Goal: Book appointment/travel/reservation

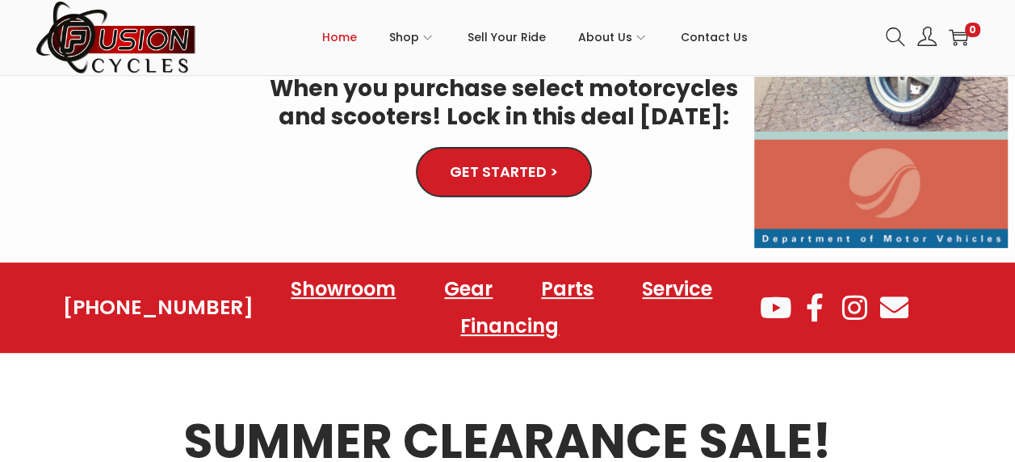
scroll to position [485, 0]
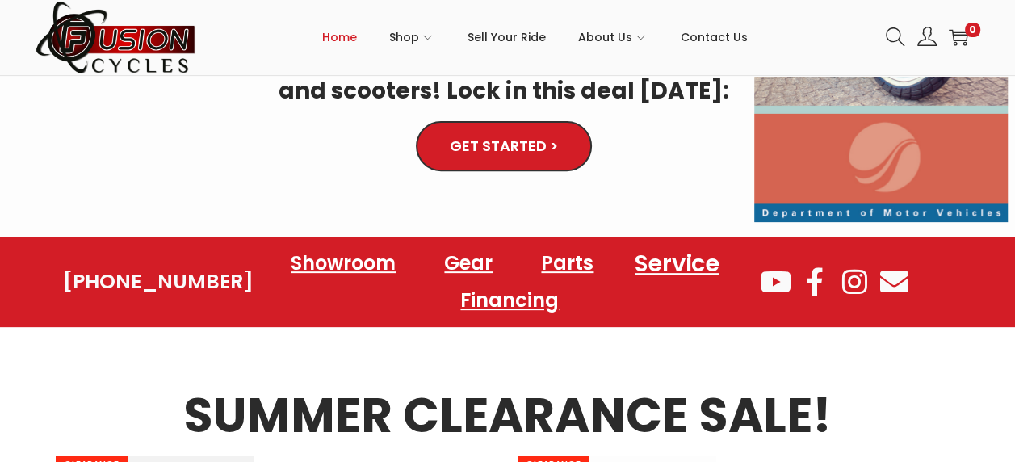
click at [661, 265] on link "Service" at bounding box center [677, 263] width 123 height 44
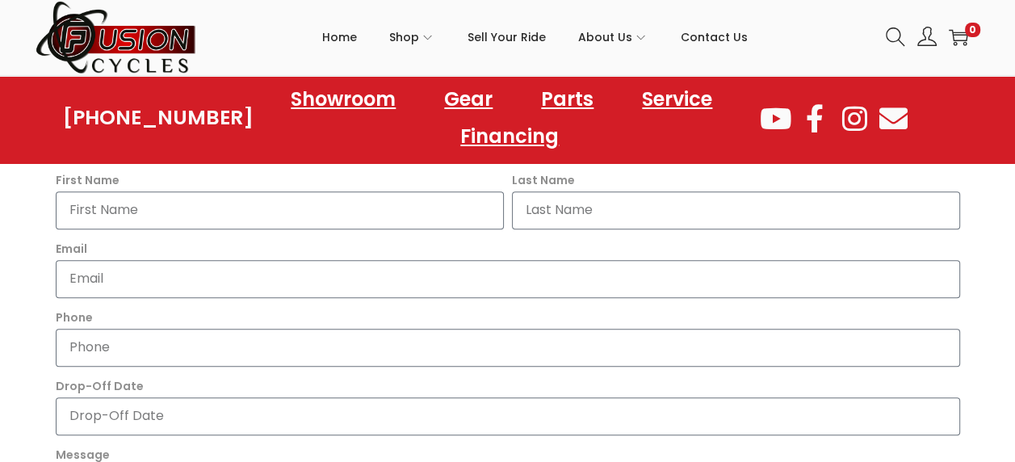
scroll to position [727, 0]
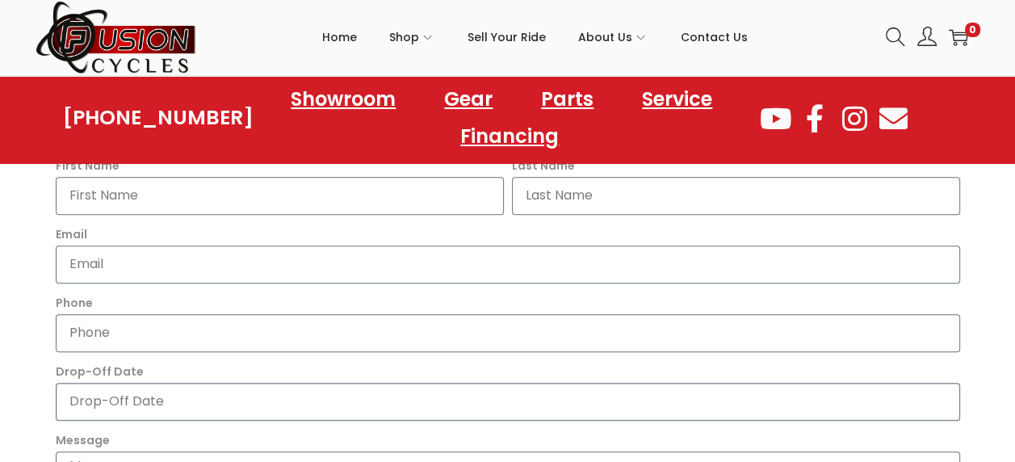
click at [376, 401] on input "Drop-Off Date" at bounding box center [508, 402] width 905 height 38
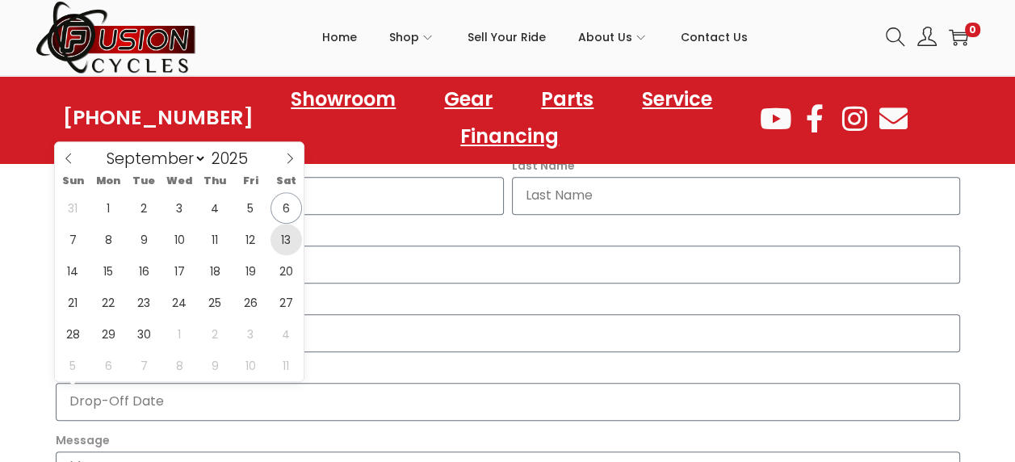
click at [288, 238] on span "13" at bounding box center [287, 240] width 32 height 32
type input "[DATE]"
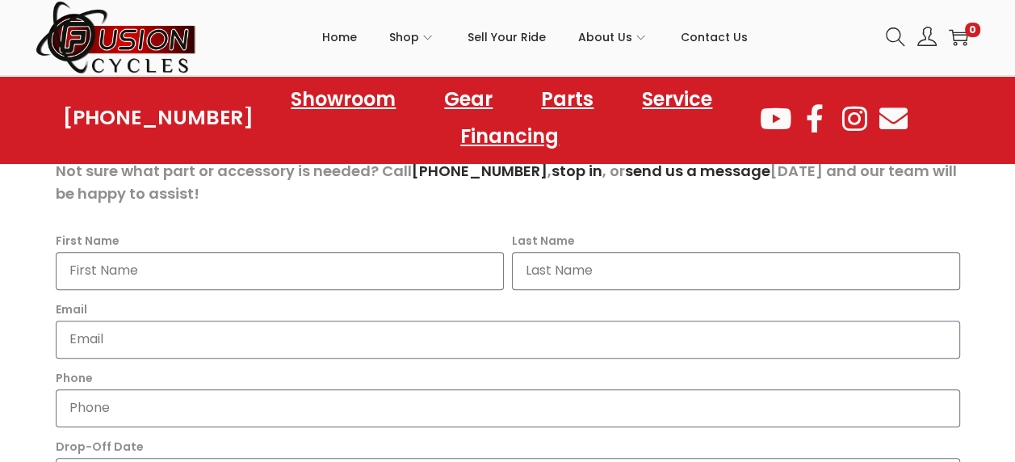
scroll to position [565, 0]
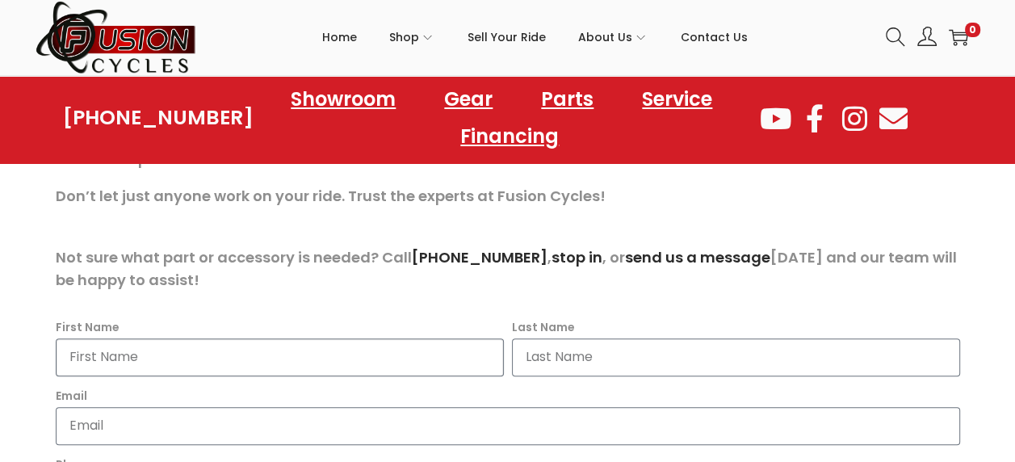
click at [184, 355] on input "First Name" at bounding box center [280, 357] width 448 height 38
